Goal: Task Accomplishment & Management: Manage account settings

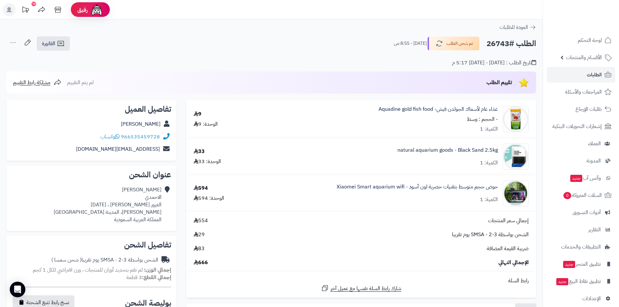
scroll to position [268, 0]
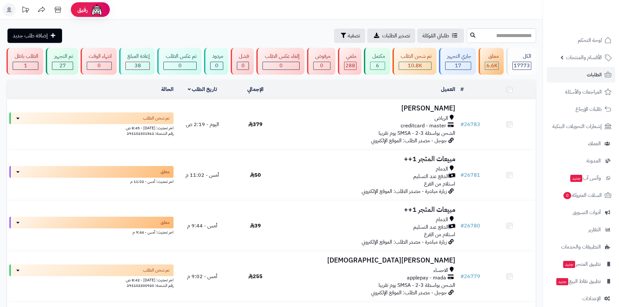
scroll to position [1591, 0]
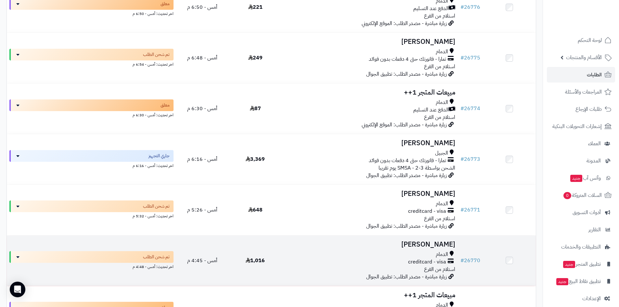
scroll to position [455, 0]
